Goal: Task Accomplishment & Management: Contribute content

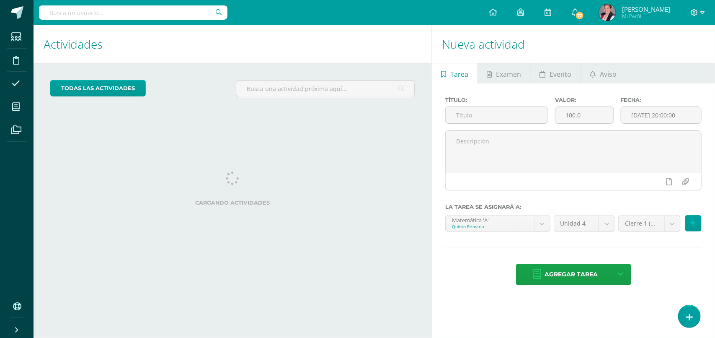
click at [363, 174] on div "Cargando actividades" at bounding box center [232, 190] width 365 height 38
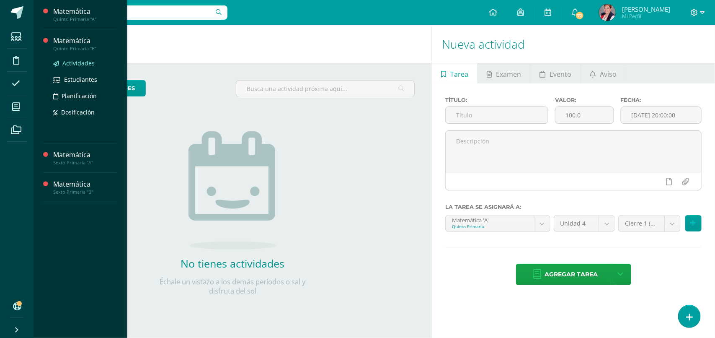
click at [75, 58] on link "Actividades" at bounding box center [85, 63] width 64 height 10
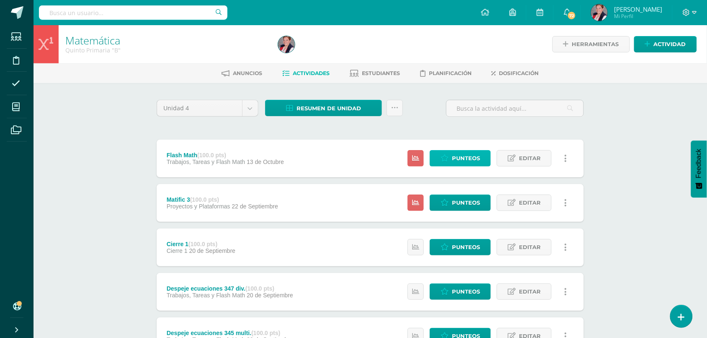
click at [469, 152] on span "Punteos" at bounding box center [466, 158] width 28 height 16
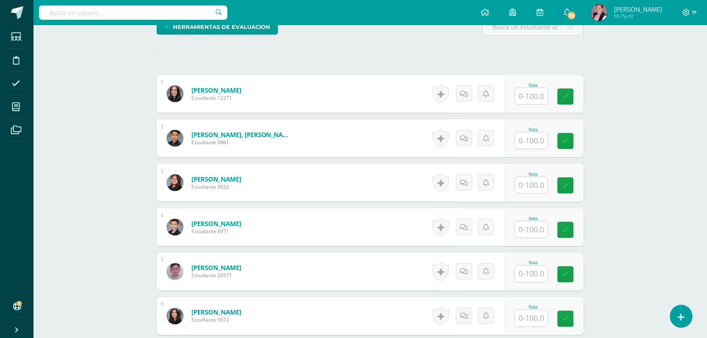
scroll to position [217, 0]
click at [539, 95] on input "text" at bounding box center [537, 96] width 34 height 17
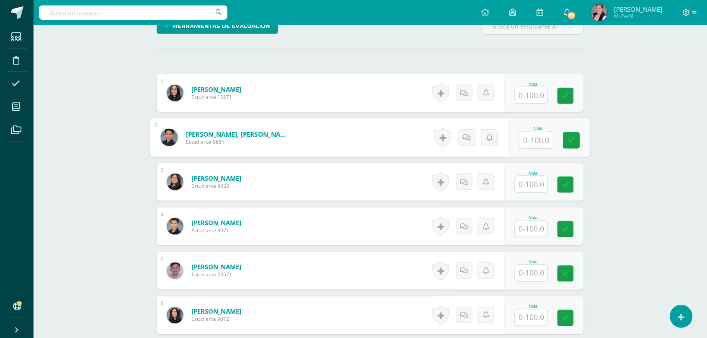
click at [528, 143] on input "text" at bounding box center [537, 140] width 34 height 17
type input "72"
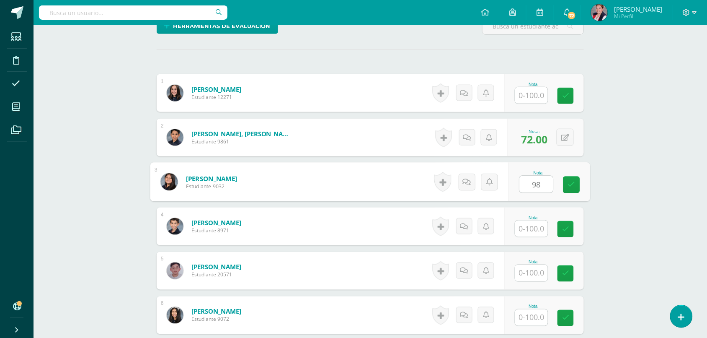
type input "98"
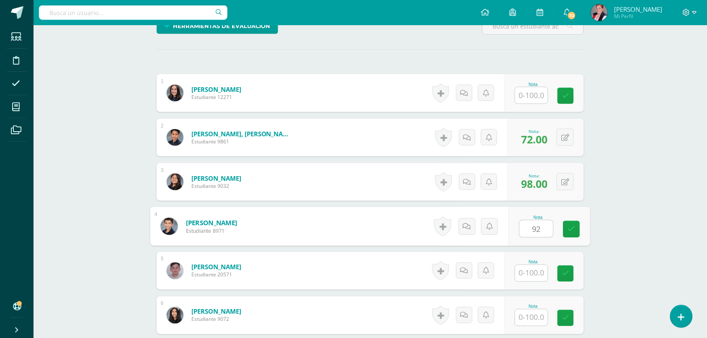
type input "92"
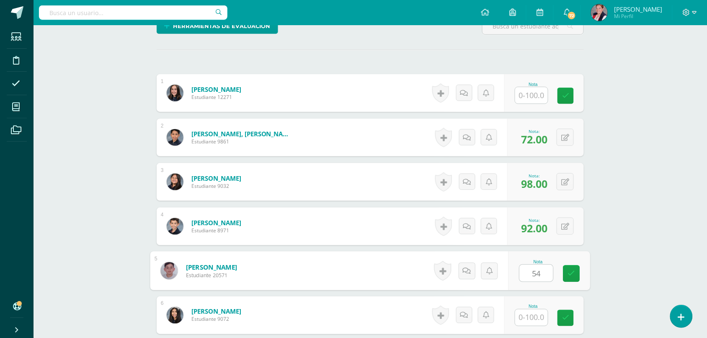
type input "54"
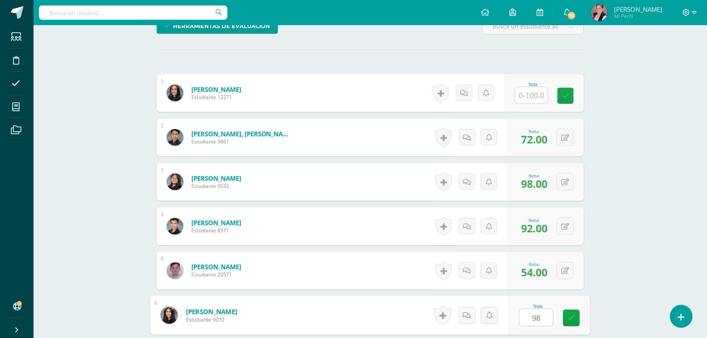
type input "98"
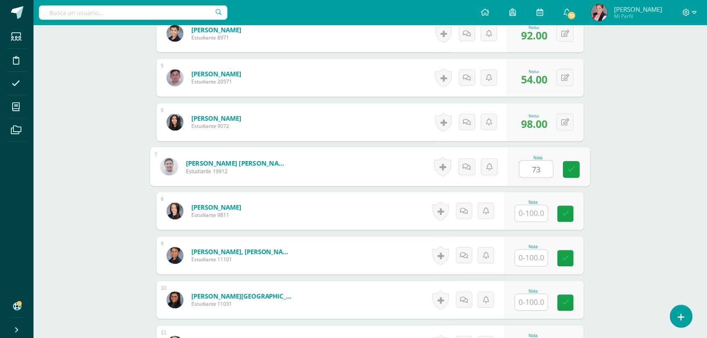
type input "73"
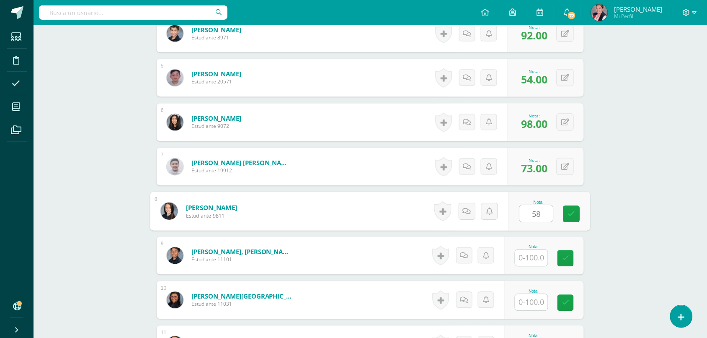
type input "58"
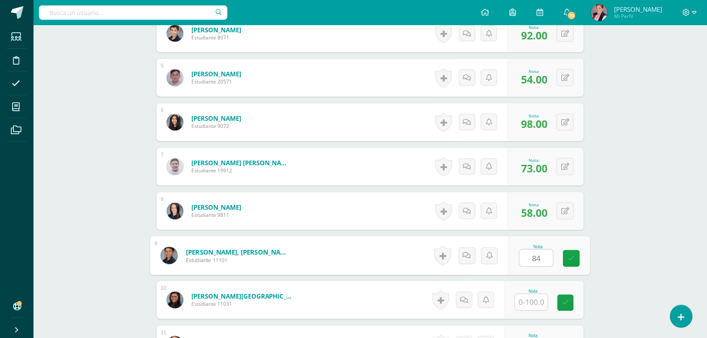
type input "84"
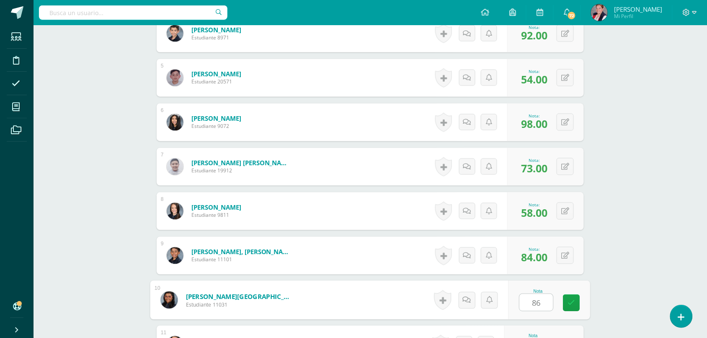
type input "86"
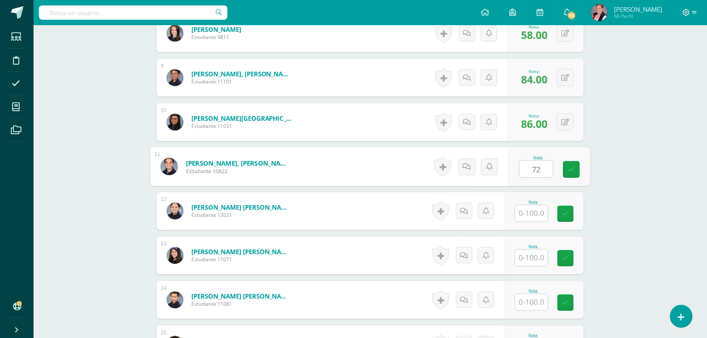
type input "72"
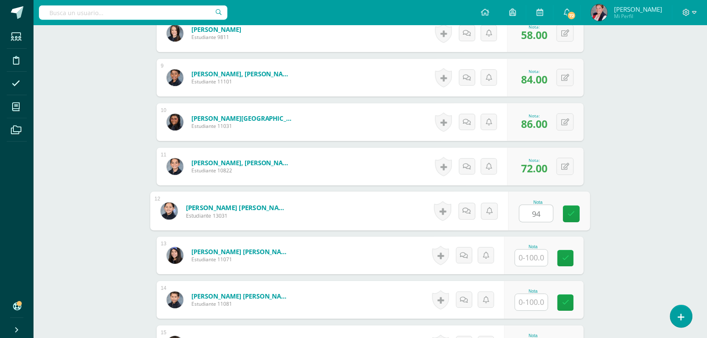
type input "94"
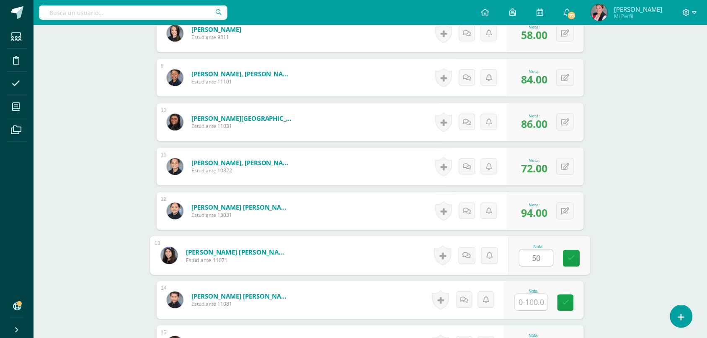
type input "50"
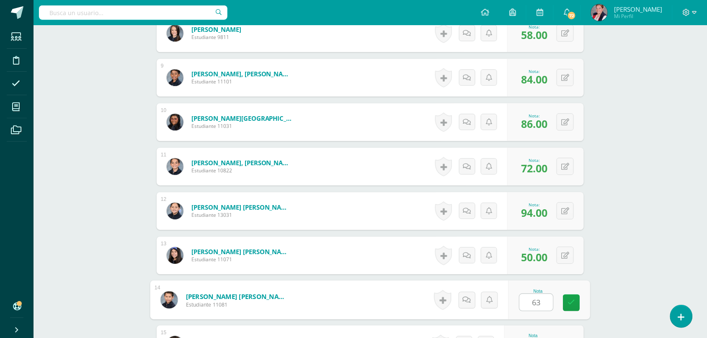
type input "63"
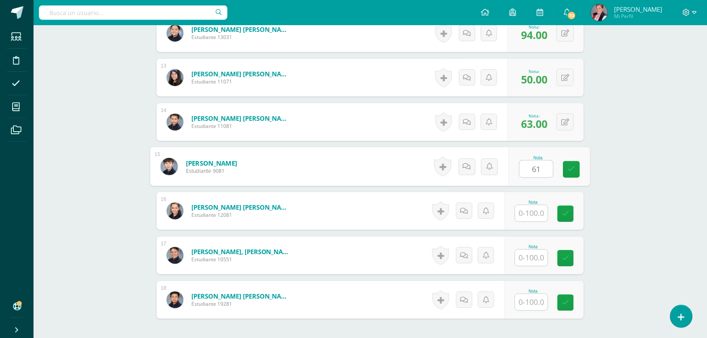
type input "61"
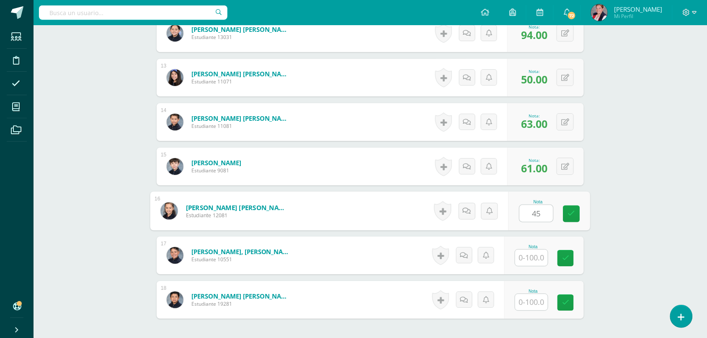
type input "45"
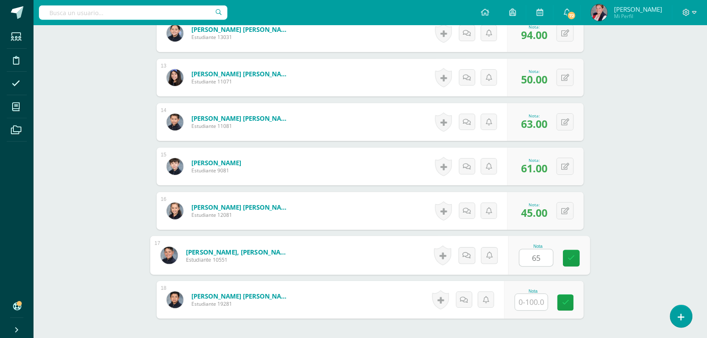
type input "65"
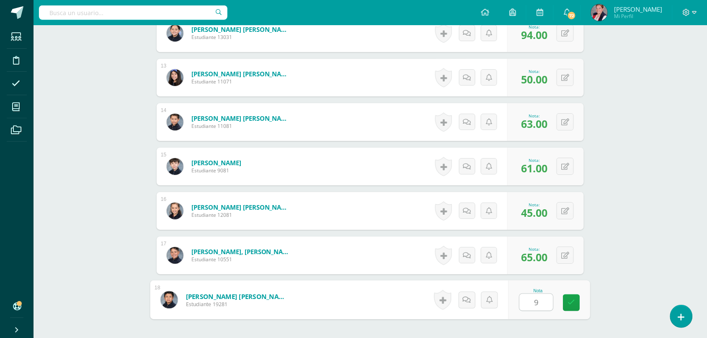
type input "90"
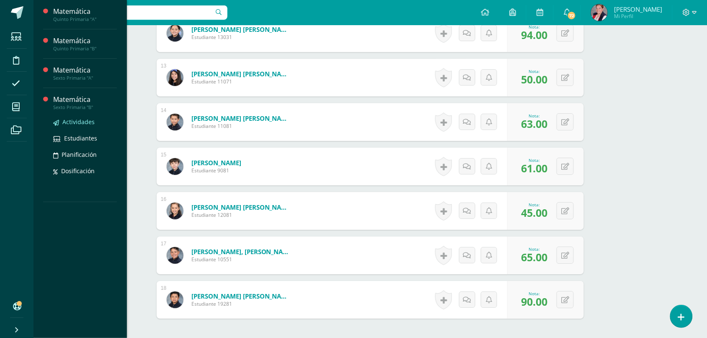
click at [68, 122] on span "Actividades" at bounding box center [78, 122] width 32 height 8
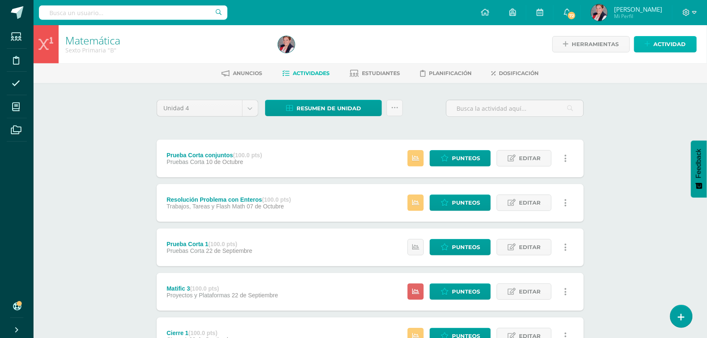
click at [656, 44] on span "Actividad" at bounding box center [670, 44] width 32 height 16
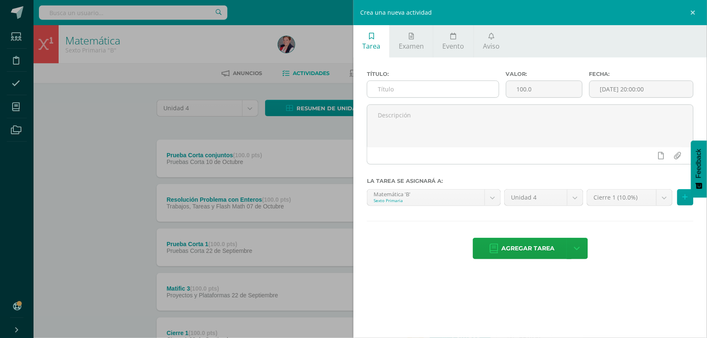
click at [426, 92] on input "text" at bounding box center [434, 89] width 132 height 16
type input "Flash Math"
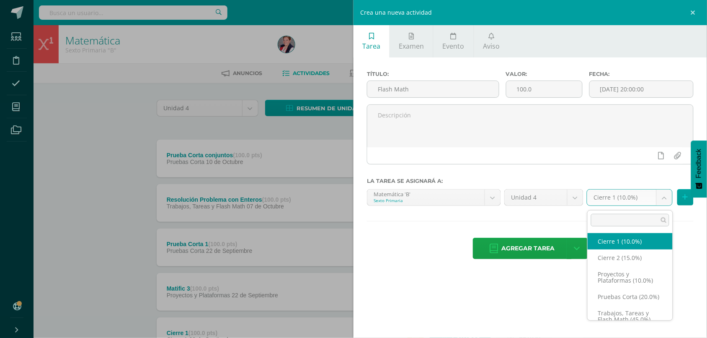
click at [643, 193] on body "Estudiantes Disciplina Asistencia Mis cursos Archivos Soporte Ayuda Reportar un…" at bounding box center [353, 315] width 707 height 630
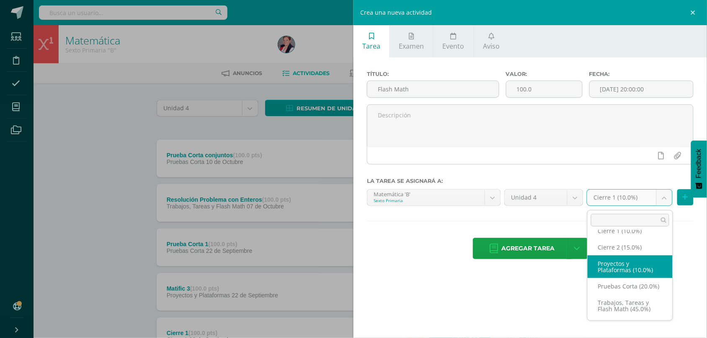
scroll to position [17, 0]
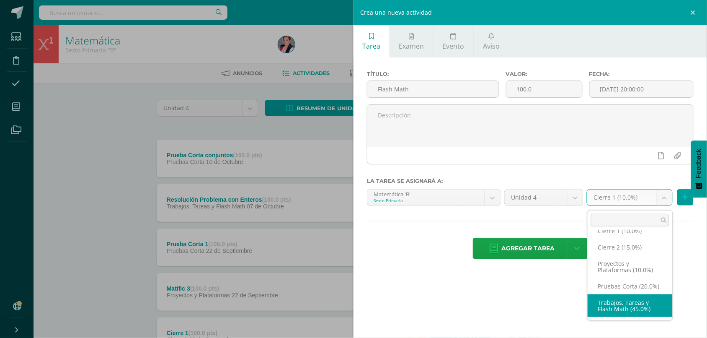
select select "232534"
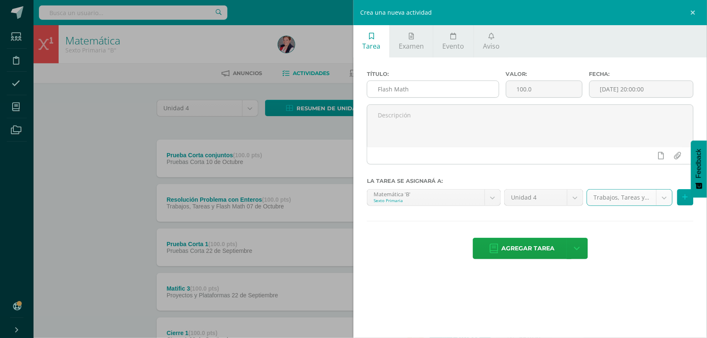
click at [441, 92] on input "Flash Math" at bounding box center [434, 89] width 132 height 16
click at [536, 244] on span "Agregar tarea" at bounding box center [528, 248] width 53 height 21
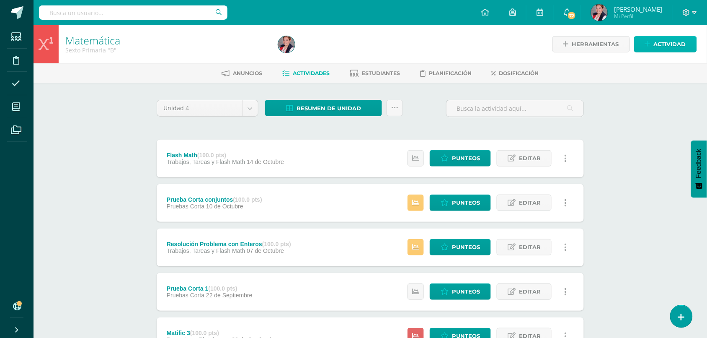
click at [665, 40] on span "Actividad" at bounding box center [670, 44] width 32 height 16
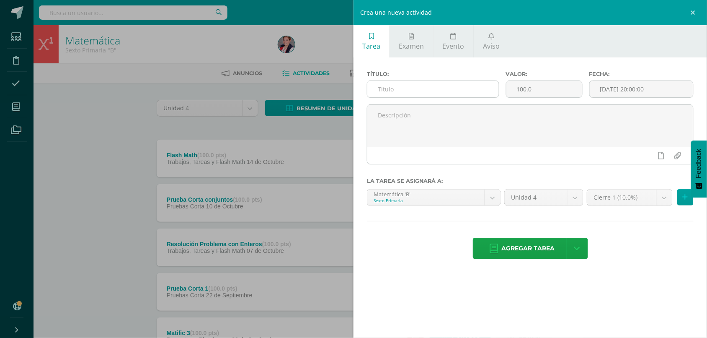
click at [386, 91] on input "text" at bounding box center [434, 89] width 132 height 16
paste input "Flash Math"
type input "Flash Math"
click at [428, 200] on body "Tarea asignada exitosamente Estudiantes Disciplina Asistencia Mis cursos Archiv…" at bounding box center [353, 315] width 707 height 630
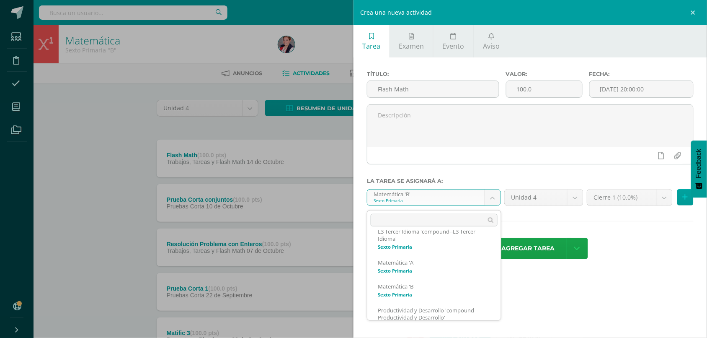
scroll to position [143, 0]
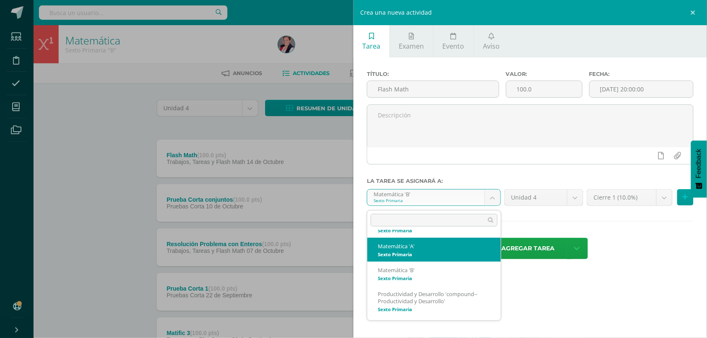
select select "211694"
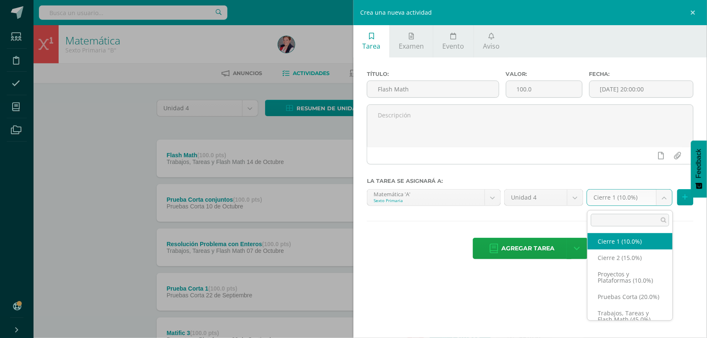
click at [623, 204] on body "Tarea asignada exitosamente Estudiantes Disciplina Asistencia Mis cursos Archiv…" at bounding box center [353, 315] width 707 height 630
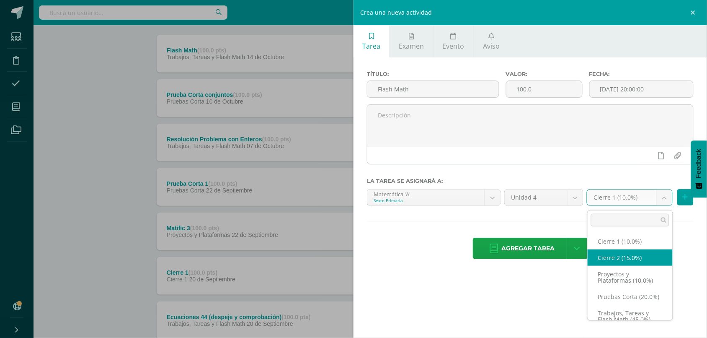
scroll to position [17, 0]
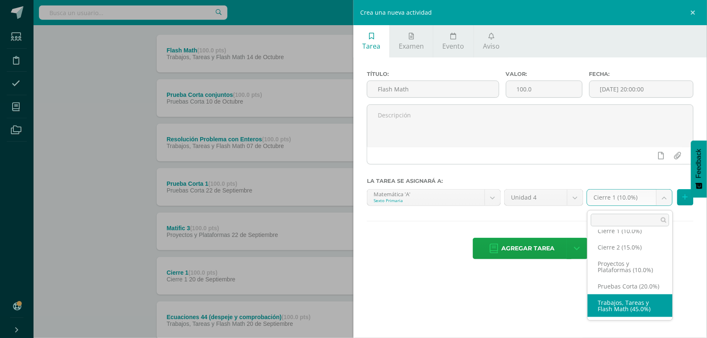
select select "232529"
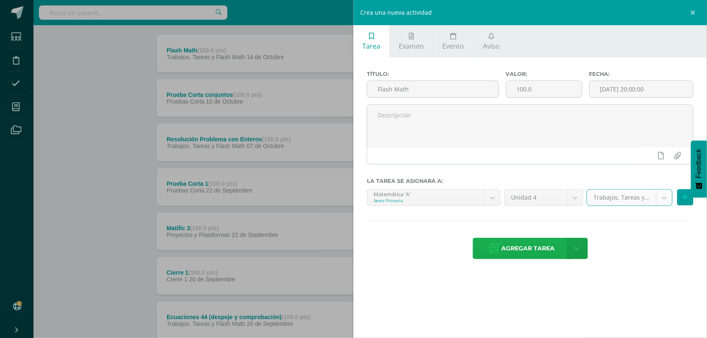
click at [550, 253] on span "Agregar tarea" at bounding box center [528, 248] width 53 height 21
